Goal: Task Accomplishment & Management: Use online tool/utility

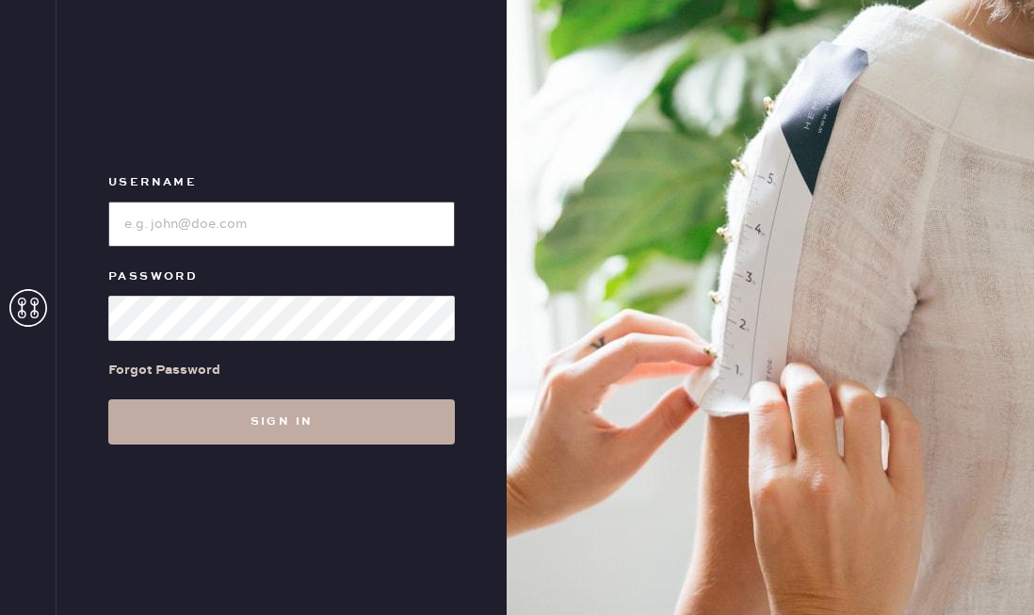
type input "reformationaventuramiami"
click at [268, 422] on button "Sign in" at bounding box center [281, 421] width 347 height 45
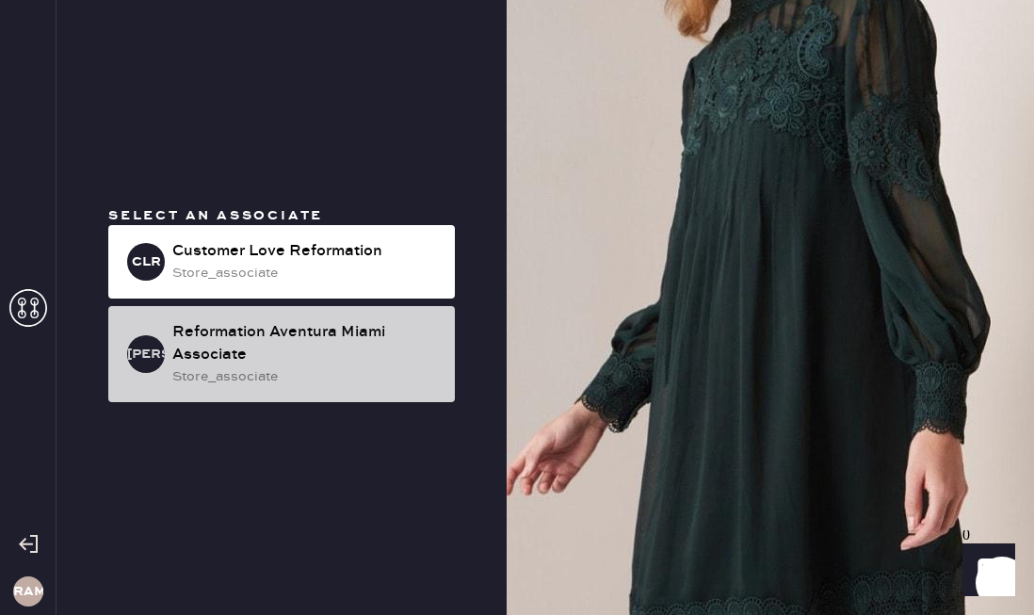
click at [302, 377] on div "store_associate" at bounding box center [305, 376] width 267 height 21
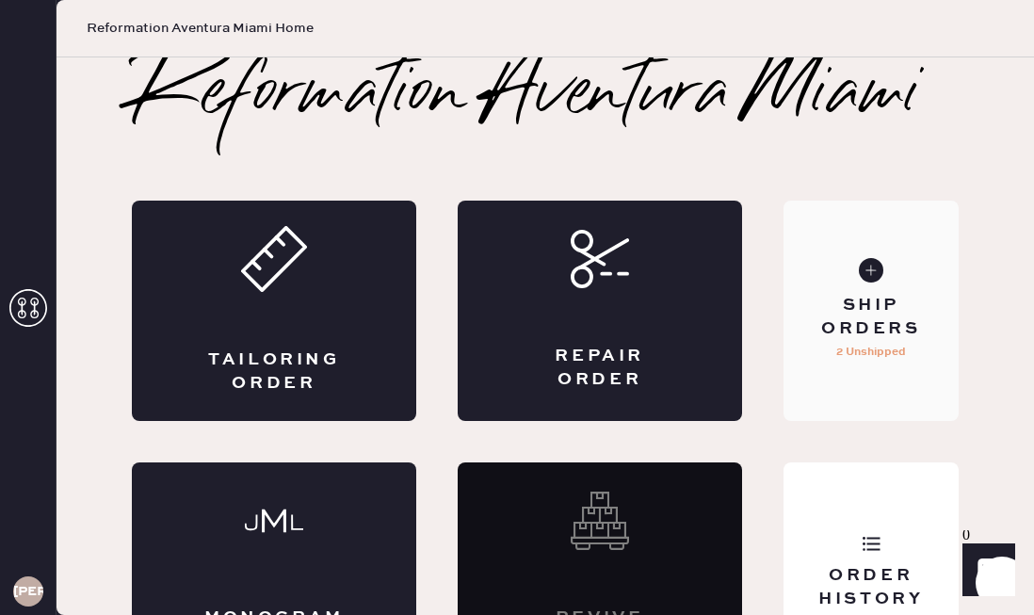
click at [878, 337] on div "Ship Orders" at bounding box center [872, 317] width 146 height 47
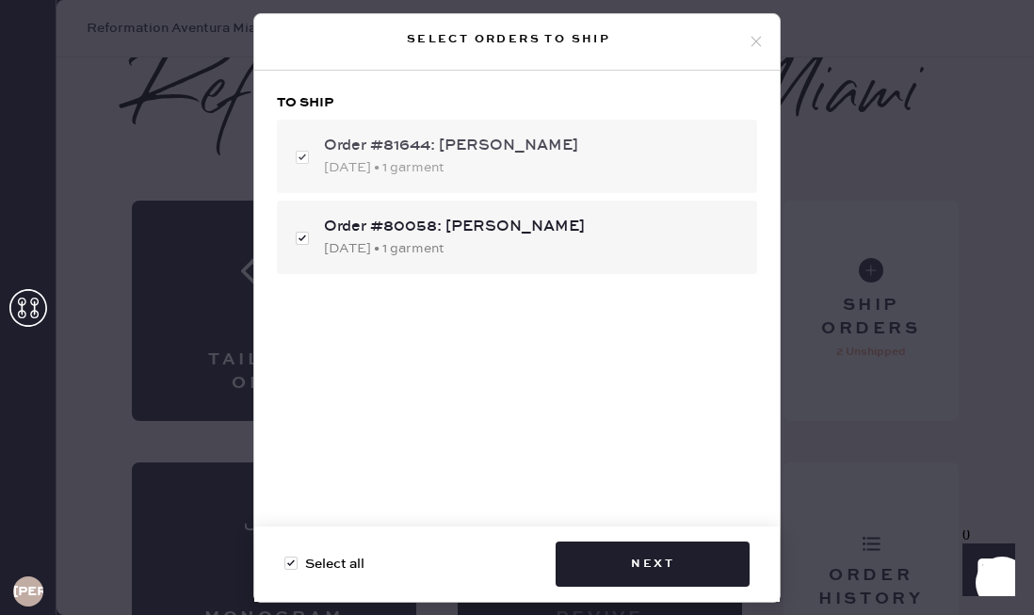
click at [496, 157] on div "[DATE] • 1 garment" at bounding box center [533, 167] width 418 height 21
checkbox input "false"
click at [496, 157] on div "[DATE] • 1 garment" at bounding box center [533, 167] width 418 height 21
checkbox input "true"
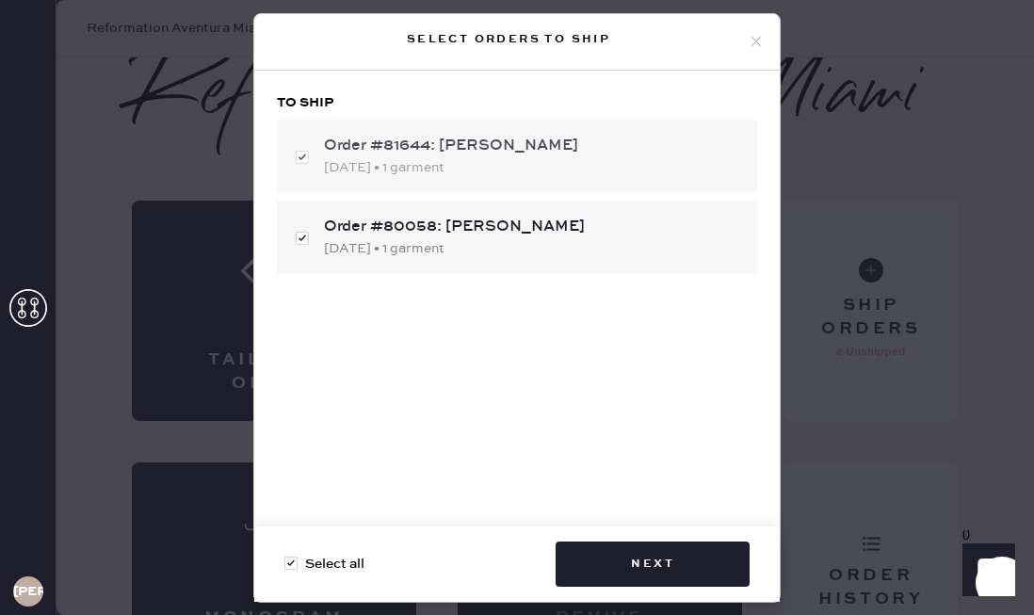
checkbox input "true"
click at [478, 238] on div "[DATE] • 1 garment" at bounding box center [533, 248] width 418 height 21
checkbox input "false"
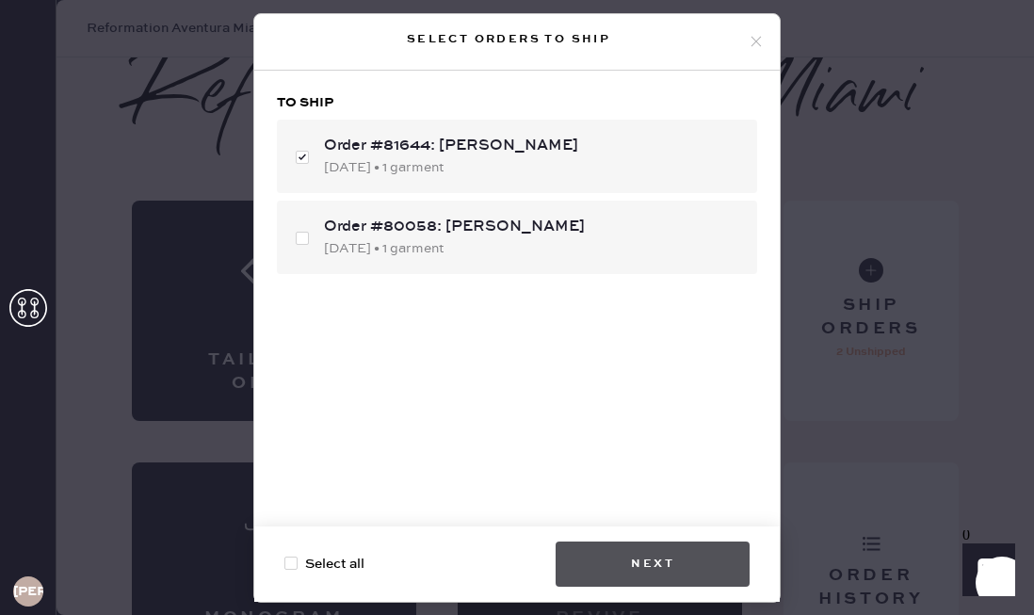
click at [609, 572] on button "Next" at bounding box center [653, 563] width 194 height 45
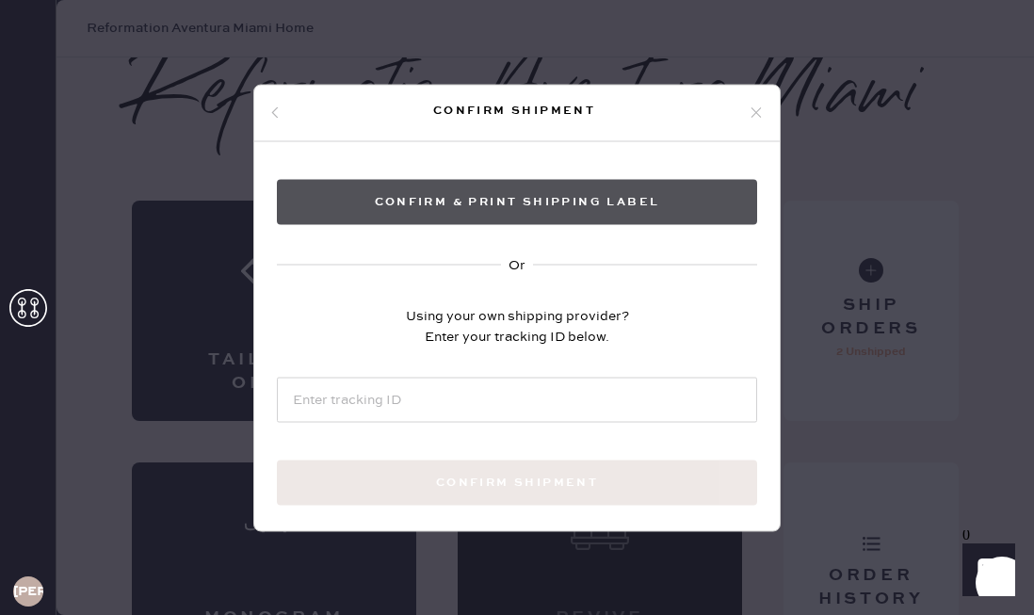
click at [514, 215] on button "Confirm & Print shipping label" at bounding box center [517, 201] width 480 height 45
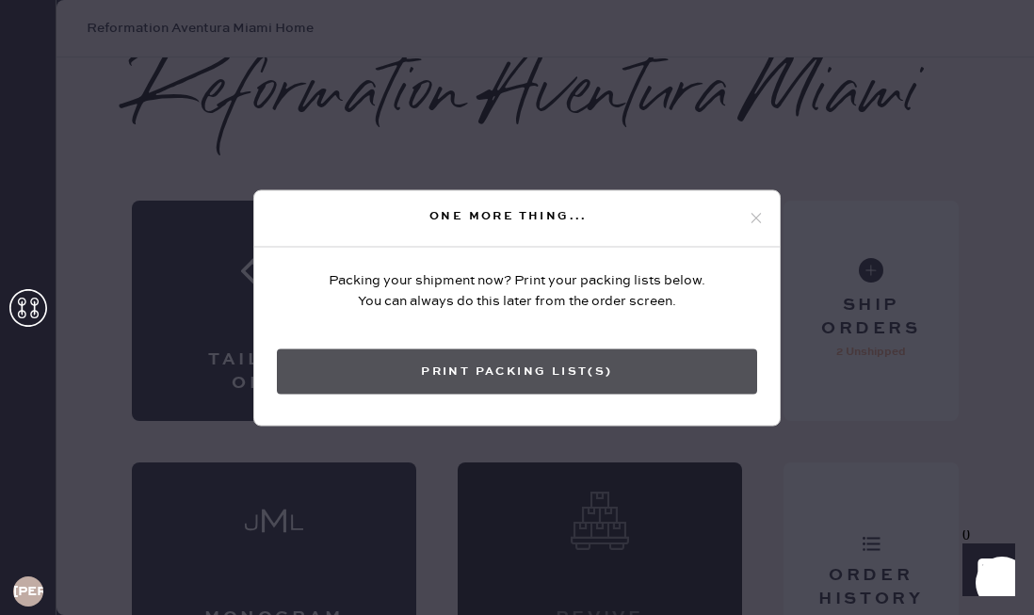
click at [566, 367] on button "Print Packing List(s)" at bounding box center [517, 370] width 480 height 45
